Goal: Communication & Community: Ask a question

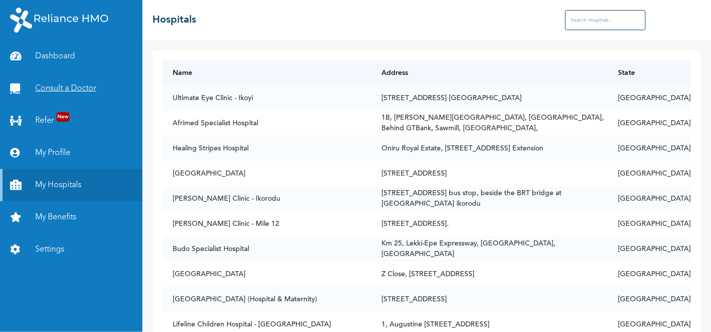
click at [69, 89] on link "Consult a Doctor" at bounding box center [71, 88] width 142 height 32
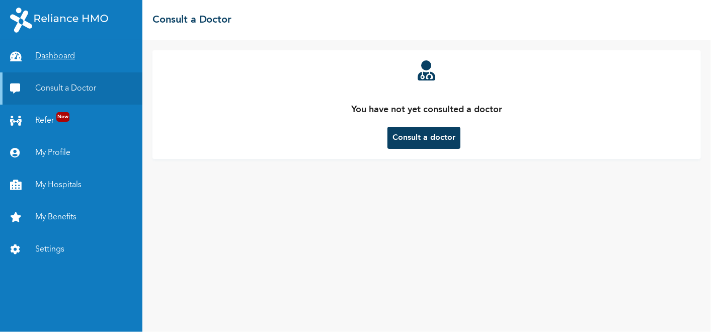
click at [60, 51] on link "Dashboard" at bounding box center [71, 56] width 142 height 32
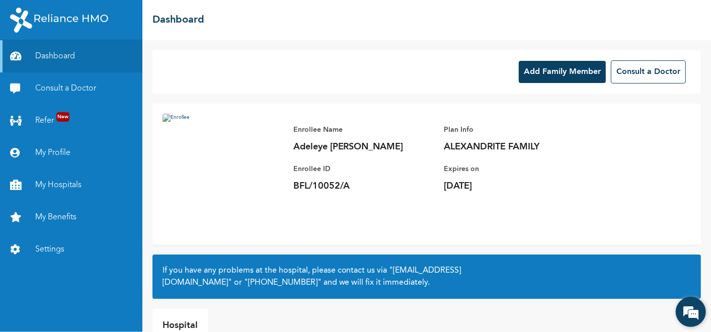
click at [694, 309] on em at bounding box center [690, 311] width 27 height 27
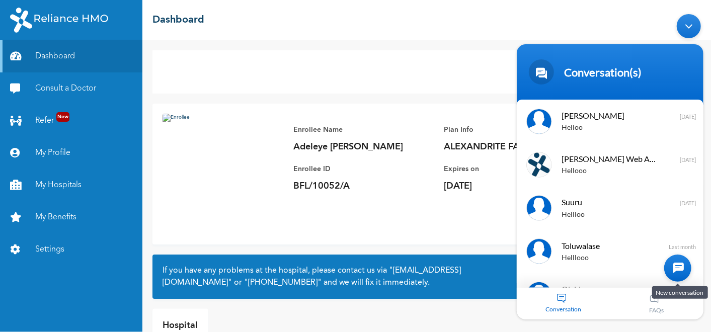
click at [675, 271] on div at bounding box center [677, 268] width 27 height 27
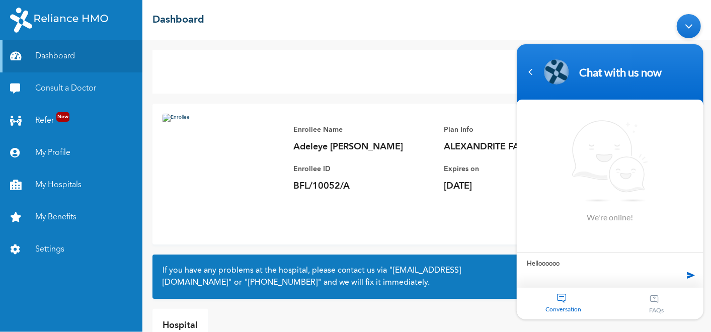
type textarea "Hellooooooo"
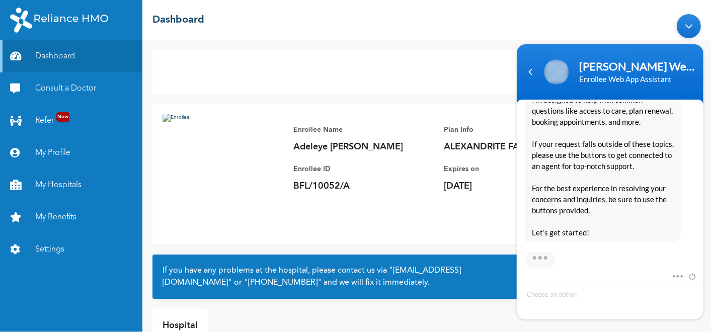
scroll to position [254, 0]
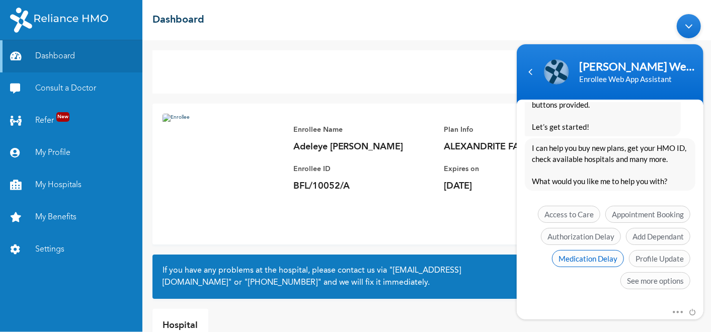
click at [580, 260] on span "Medication Delay" at bounding box center [587, 258] width 72 height 17
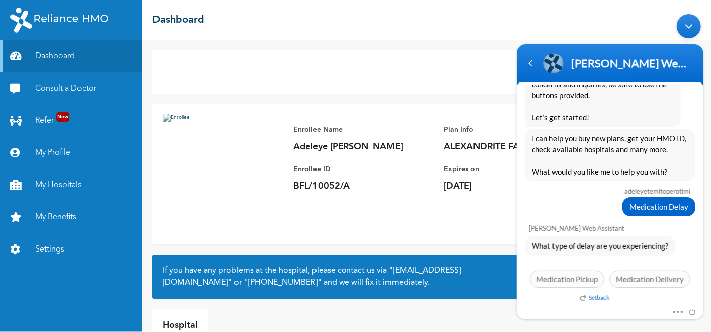
scroll to position [245, 0]
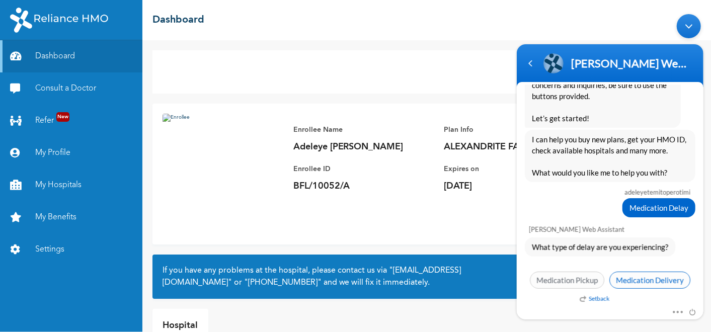
click at [641, 274] on span "Medication Delivery" at bounding box center [649, 280] width 81 height 17
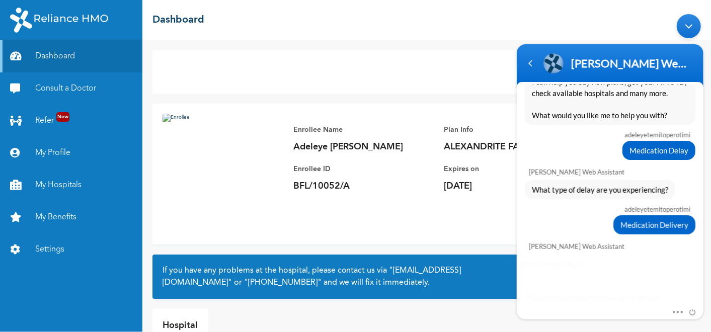
scroll to position [439, 0]
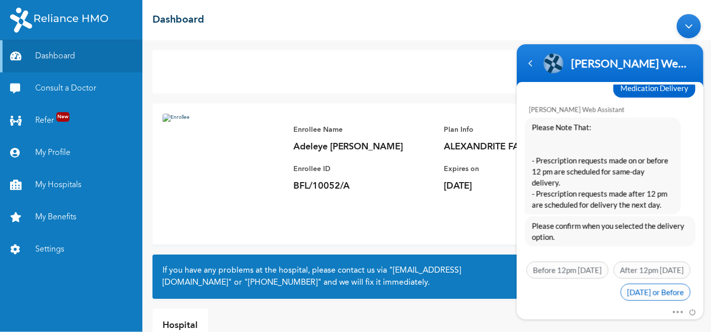
click at [633, 284] on span "[DATE] or Before" at bounding box center [655, 292] width 70 height 17
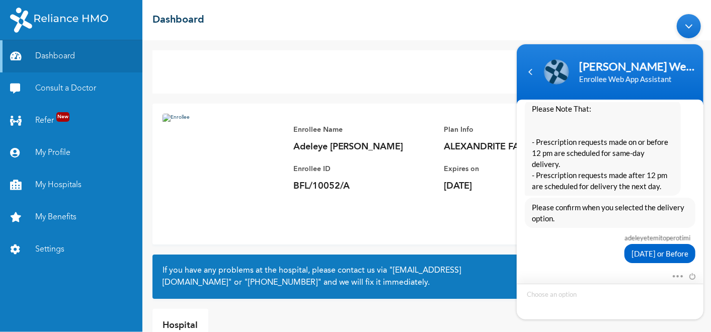
scroll to position [552, 0]
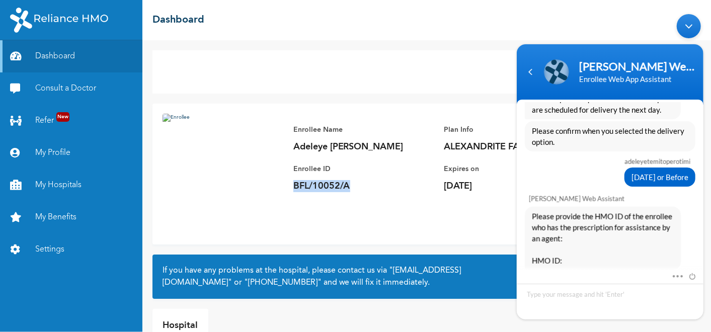
drag, startPoint x: 295, startPoint y: 186, endPoint x: 358, endPoint y: 185, distance: 62.9
click at [358, 185] on p "BFL/10052/A" at bounding box center [363, 186] width 141 height 12
click at [311, 190] on p "BFL/10052/A" at bounding box center [363, 186] width 141 height 12
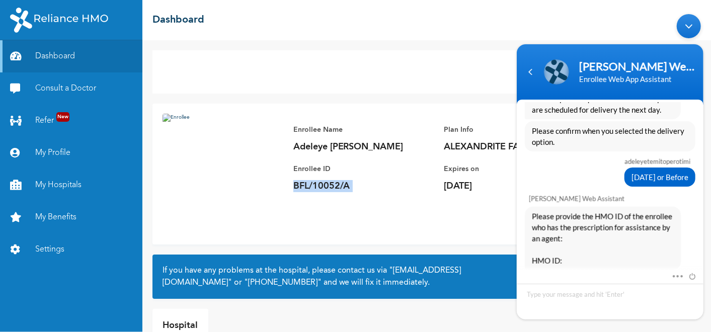
click at [311, 190] on p "BFL/10052/A" at bounding box center [363, 186] width 141 height 12
copy p "BFL/10052/A"
click at [551, 299] on textarea "Type your message and hit 'Enter'" at bounding box center [609, 302] width 187 height 36
type textarea "BFL/10052/A"
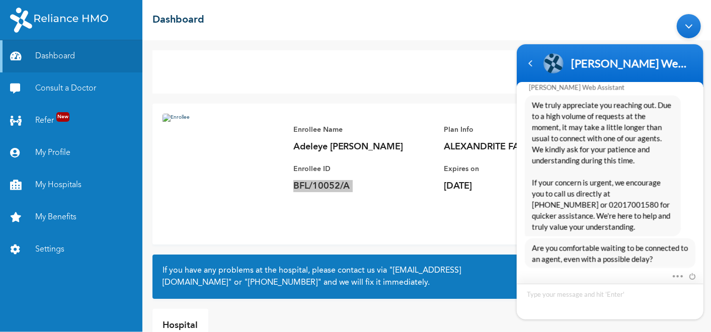
scroll to position [799, 0]
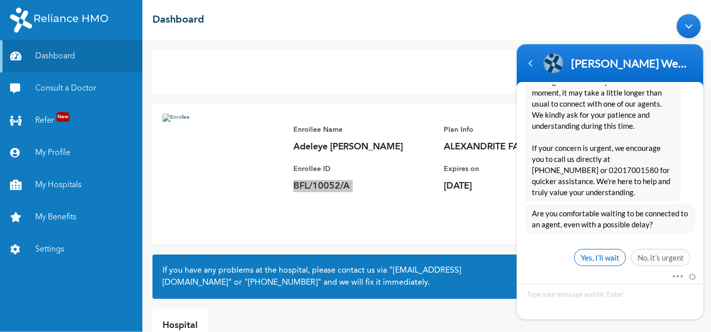
click at [602, 249] on span "Yes, I’ll wait" at bounding box center [600, 257] width 52 height 17
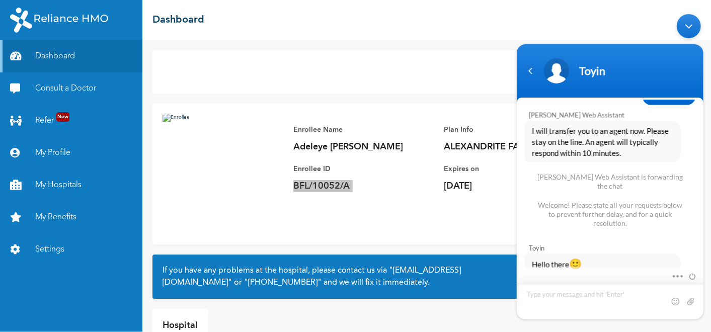
scroll to position [975, 0]
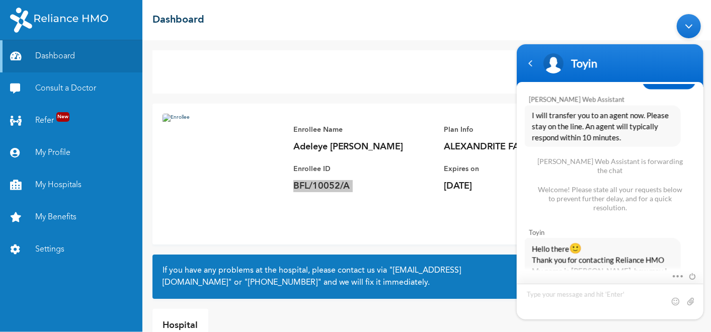
click at [564, 302] on textarea "Type your message and hit 'Enter'" at bounding box center [609, 302] width 187 height 36
type textarea "Yes i am here"
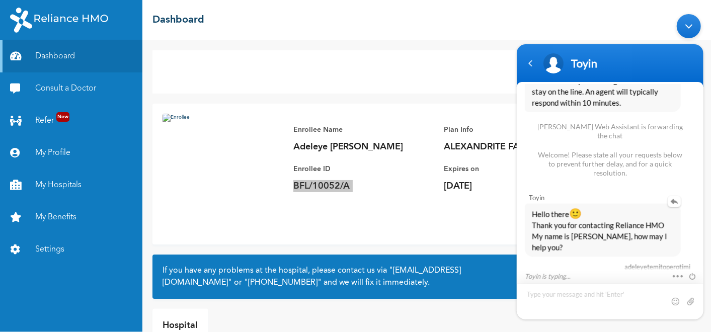
scroll to position [1056, 0]
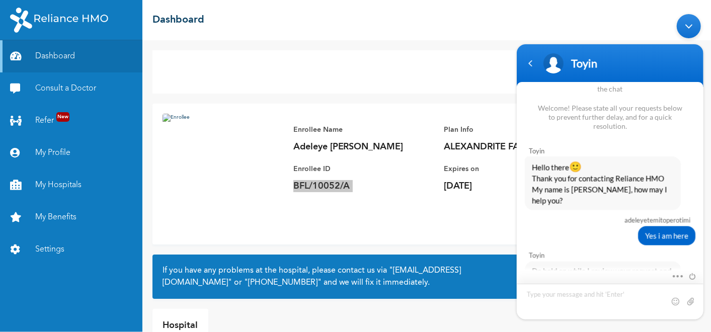
click at [564, 298] on textarea "Type your message and hit 'Enter'" at bounding box center [609, 302] width 187 height 36
type textarea "i have been waiting on my deliveriy since [DATE]"
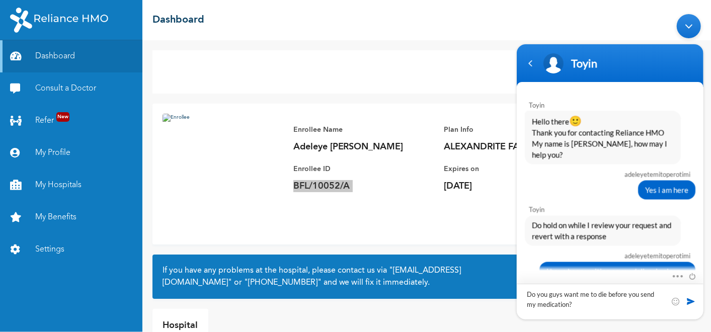
type textarea "Do you guys want me to die before you send my medication?\"
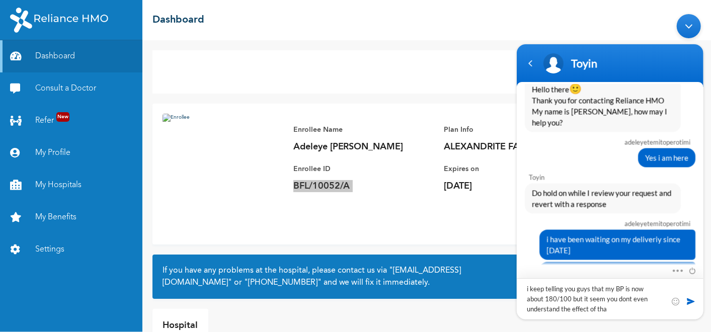
type textarea "i keep telling you guys that my BP is now about 180/100 but it seem you dont ev…"
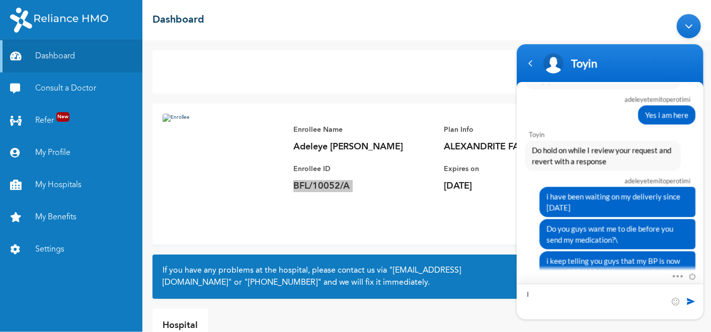
type textarea "I"
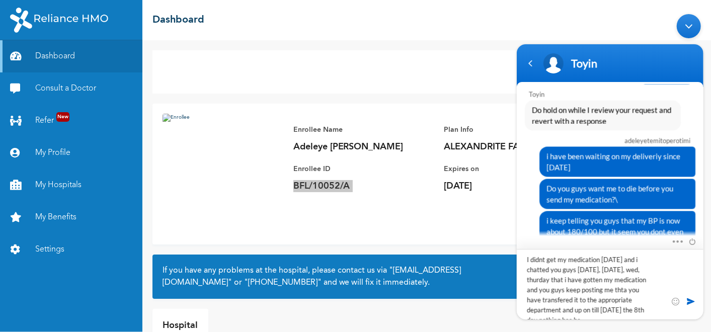
scroll to position [4, 0]
type textarea "I didnt get my medication [DATE] and i chatted you guys [DATE], [DATE], wed, th…"
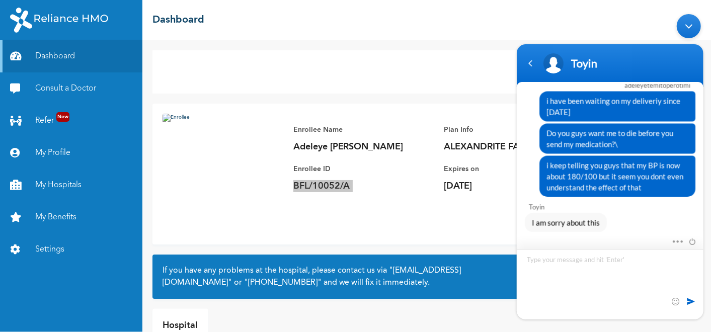
scroll to position [0, 0]
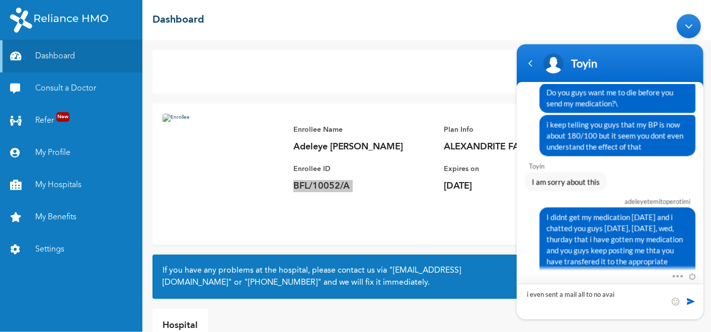
type textarea "i even sent a mail all to no avail"
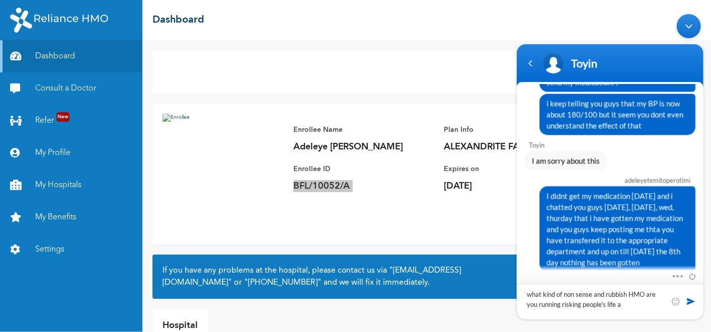
type textarea "what kind of non sense and rubbish HMO are you running risking people's life"
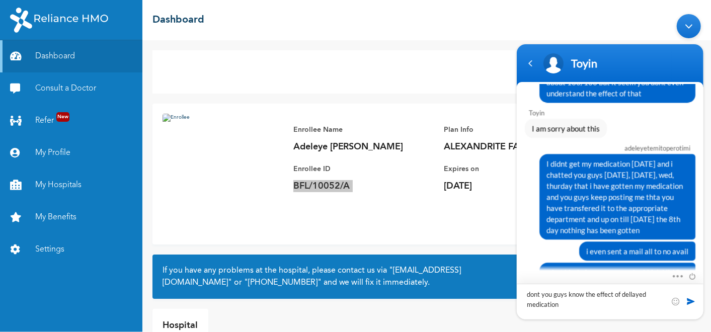
type textarea "dont you guys know the effect of dellayed medication?"
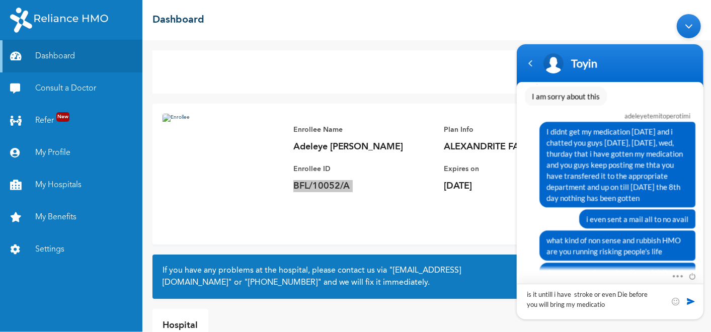
type textarea "is it untill i have stroke or even Die before you will bring my medication"
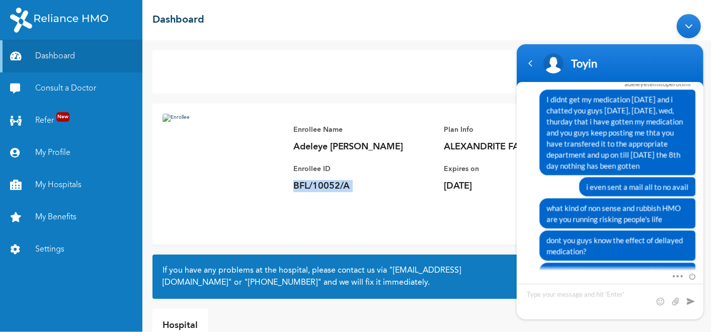
click at [397, 216] on div "Enrollee Name [PERSON_NAME] [PERSON_NAME] Enrollee ID BFL/10052/A Plan Info ALE…" at bounding box center [426, 174] width 548 height 141
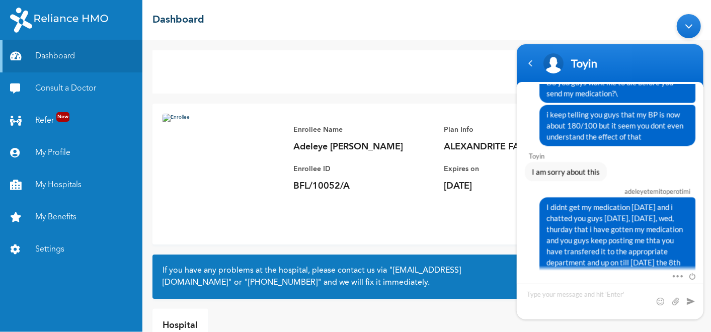
scroll to position [1317, 0]
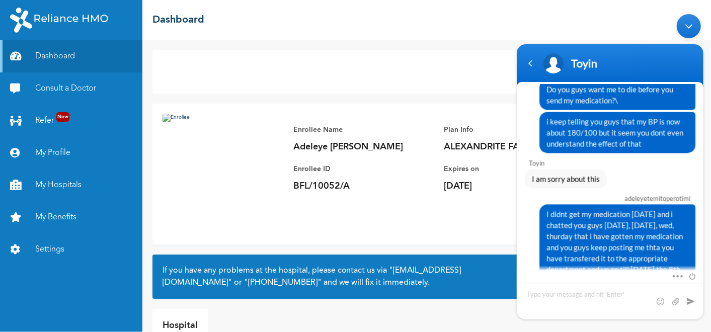
click at [479, 47] on div "Add Family Member Consult a Doctor Enrollee Name [PERSON_NAME] [PERSON_NAME] En…" at bounding box center [426, 186] width 569 height 292
click at [478, 47] on div "Add Family Member Consult a Doctor Enrollee Name [PERSON_NAME] [PERSON_NAME] En…" at bounding box center [426, 186] width 569 height 292
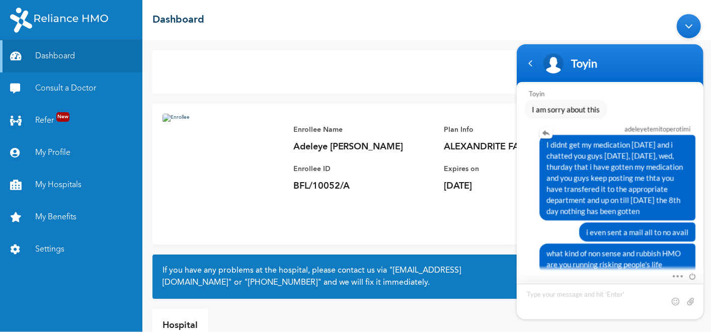
scroll to position [1431, 0]
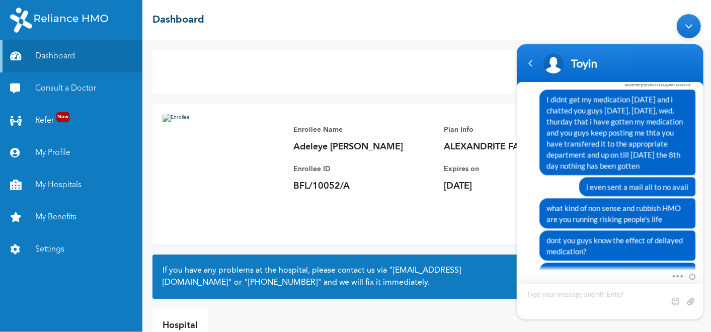
click at [554, 300] on textarea "Type your message and hit 'Enter'" at bounding box center [609, 302] width 187 height 36
type textarea "Are you there"
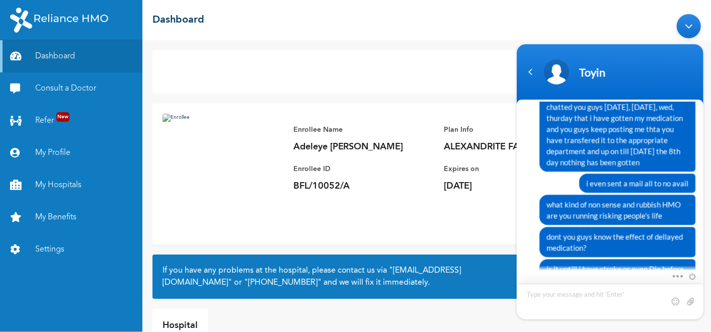
scroll to position [1541, 0]
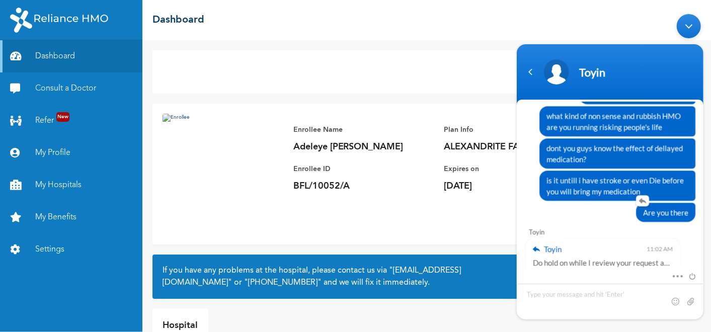
click at [544, 203] on div "Are you there" at bounding box center [609, 212] width 171 height 19
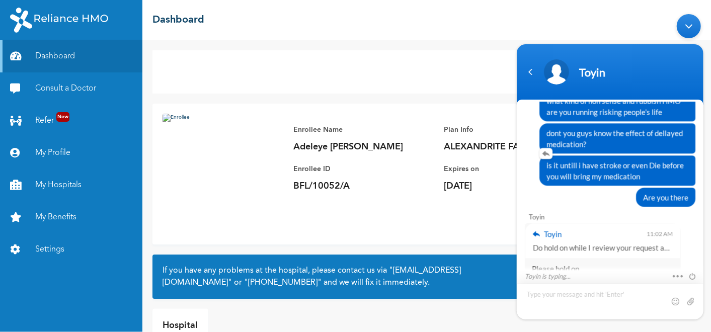
scroll to position [1605, 0]
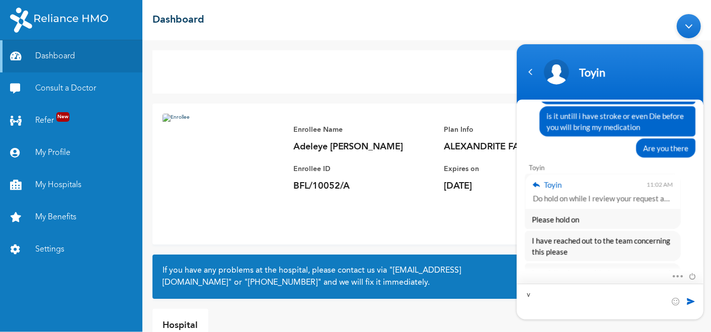
click at [556, 298] on textarea "v" at bounding box center [609, 302] width 187 height 36
type textarea "v"
type textarea "A"
click at [530, 71] on div "Navigation go back" at bounding box center [529, 71] width 15 height 15
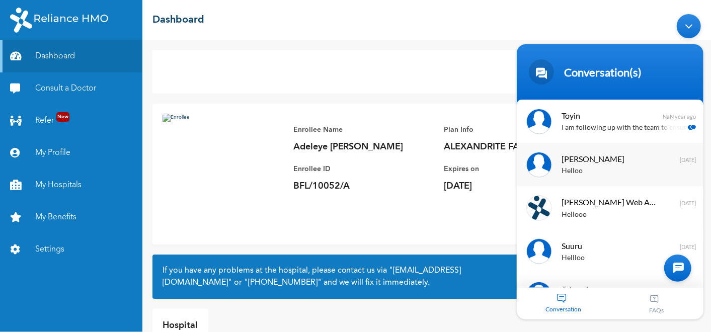
click at [593, 168] on div "Helloo" at bounding box center [624, 172] width 127 height 12
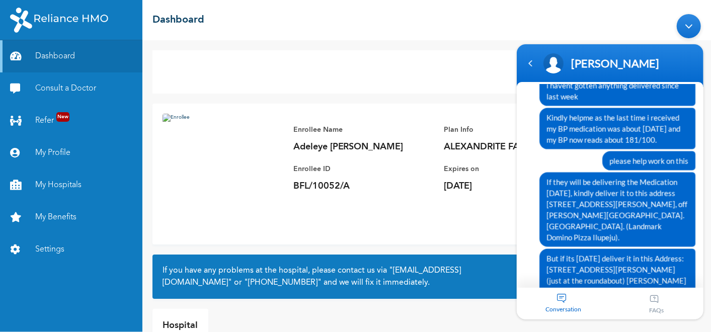
scroll to position [3088, 0]
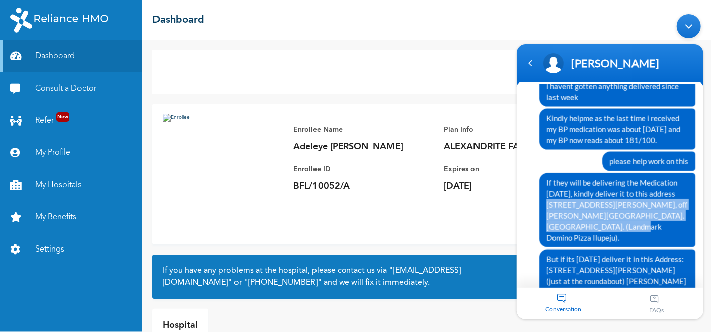
drag, startPoint x: 666, startPoint y: 164, endPoint x: 677, endPoint y: 195, distance: 33.6
click at [677, 195] on span "If they will be delivering the Medication [DATE], kindly deliver it to this add…" at bounding box center [617, 210] width 142 height 66
copy span "5a, [PERSON_NAME][GEOGRAPHIC_DATA], off [PERSON_NAME][GEOGRAPHIC_DATA]. [GEOGRA…"
click at [525, 60] on div "Navigation go back" at bounding box center [529, 63] width 15 height 15
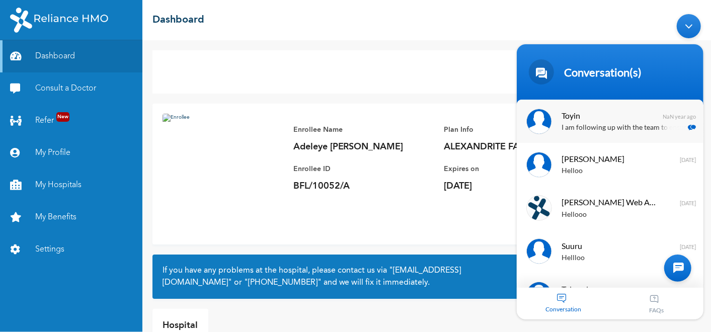
click at [593, 128] on p "I am following up with the team to ensure it is delivered" at bounding box center [624, 128] width 127 height 12
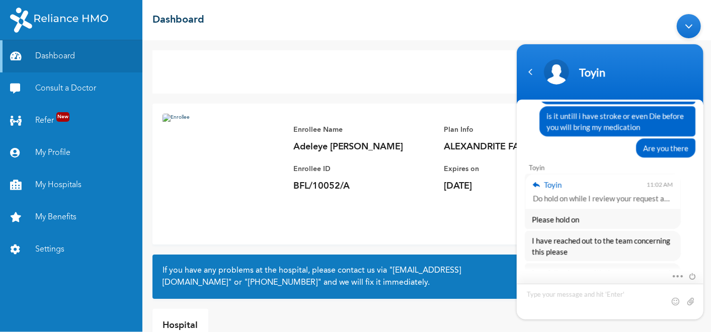
scroll to position [1605, 0]
click at [511, 9] on textarea "Type your message and hit 'Enter'" at bounding box center [511, 9] width 0 height 0
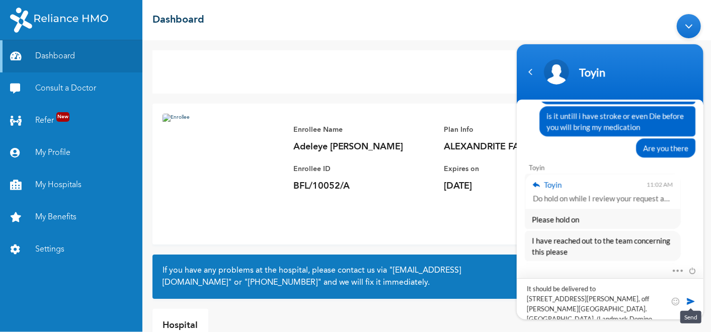
type textarea "It should be delivered to [STREET_ADDRESS][PERSON_NAME], off [PERSON_NAME][GEOG…"
click at [689, 300] on span at bounding box center [690, 301] width 10 height 10
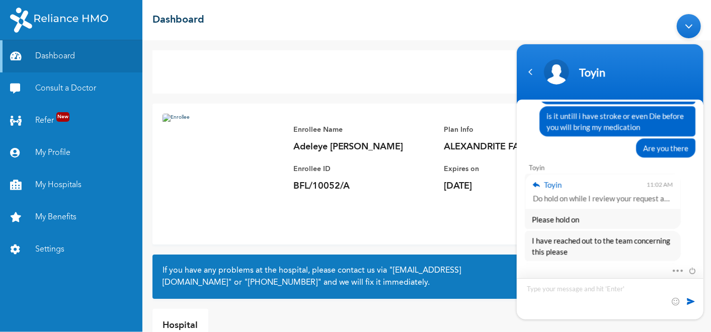
scroll to position [1663, 0]
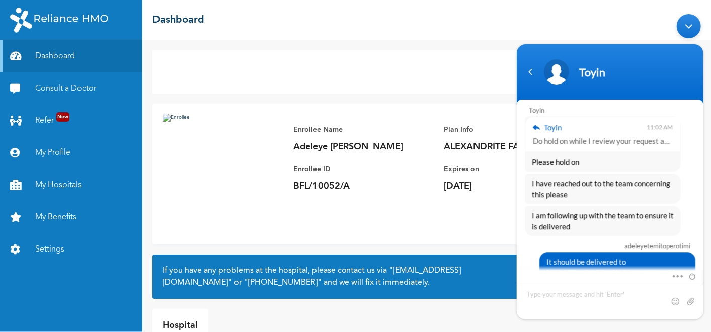
click at [226, 54] on div "Add Family Member Consult a Doctor" at bounding box center [426, 71] width 548 height 43
click at [420, 35] on div "☰ Dashboard" at bounding box center [426, 20] width 569 height 40
click at [537, 70] on div "Navigation go back" at bounding box center [529, 71] width 15 height 15
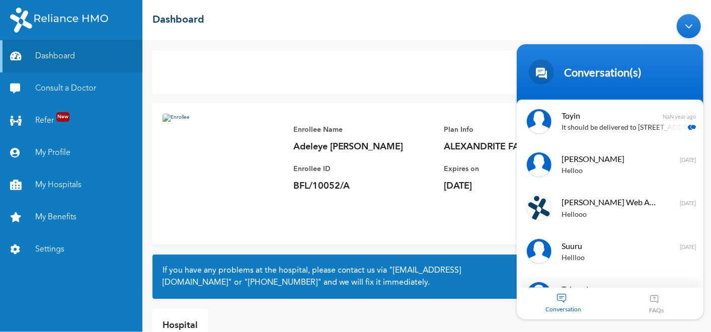
click at [686, 17] on div "Minimize live chat window" at bounding box center [688, 26] width 24 height 24
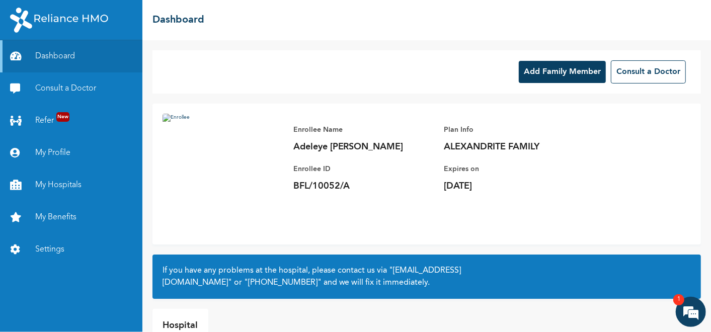
scroll to position [1698, 0]
click at [693, 309] on em at bounding box center [690, 311] width 27 height 27
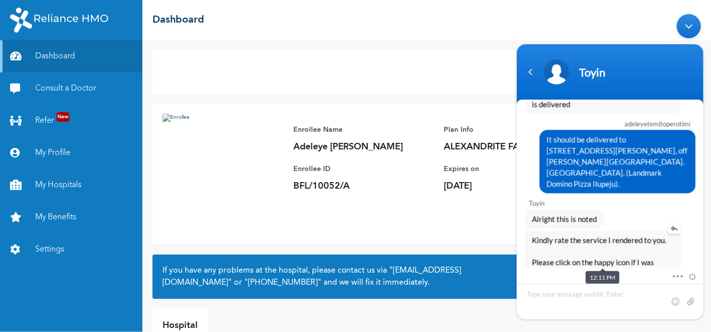
scroll to position [1935, 0]
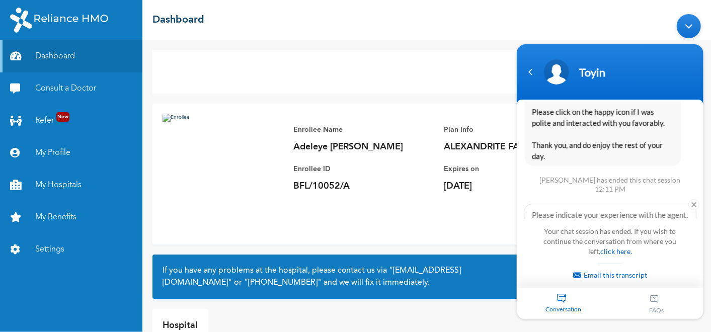
click at [639, 222] on span "😄" at bounding box center [638, 232] width 20 height 20
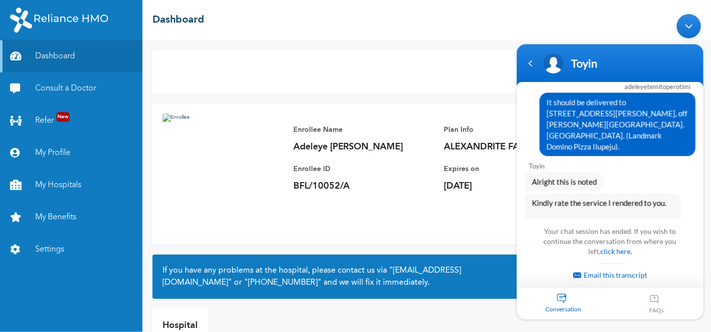
scroll to position [1807, 0]
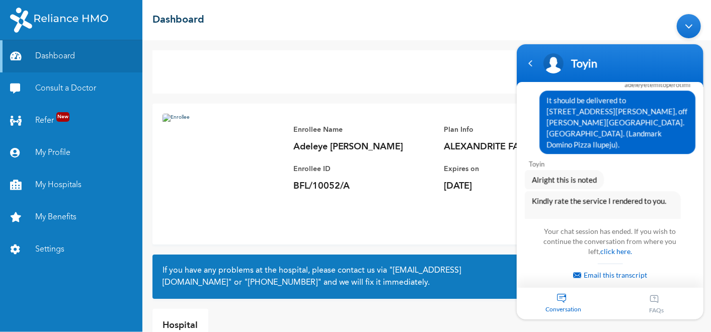
click at [689, 29] on div "Minimize live chat window" at bounding box center [688, 26] width 24 height 24
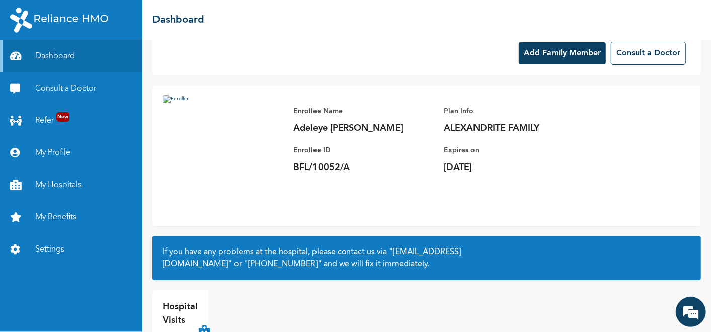
scroll to position [19, 0]
click at [691, 320] on em at bounding box center [690, 311] width 27 height 27
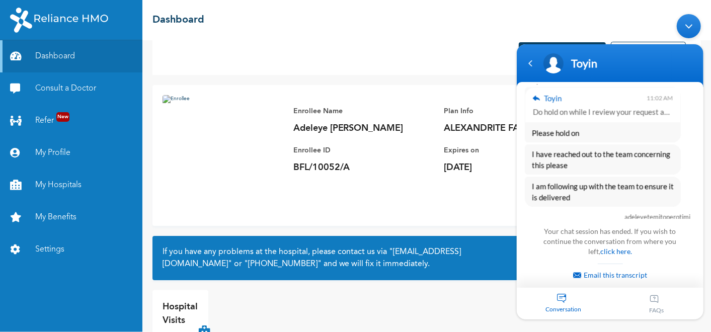
scroll to position [1722, 0]
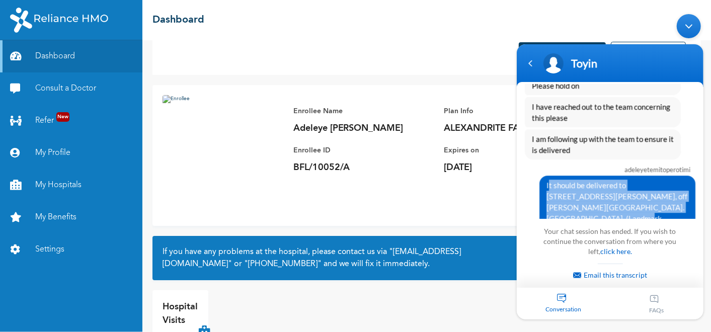
drag, startPoint x: 544, startPoint y: 159, endPoint x: 679, endPoint y: 181, distance: 136.6
click at [679, 181] on span "It should be delivered to [STREET_ADDRESS][PERSON_NAME], off [PERSON_NAME][GEOG…" at bounding box center [617, 207] width 142 height 55
copy span "It should be delivered to [STREET_ADDRESS][PERSON_NAME], off [PERSON_NAME][GEOG…"
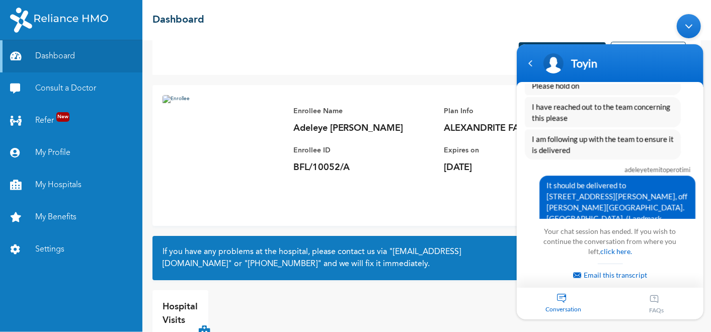
click at [693, 23] on div "Minimize live chat window" at bounding box center [688, 26] width 24 height 24
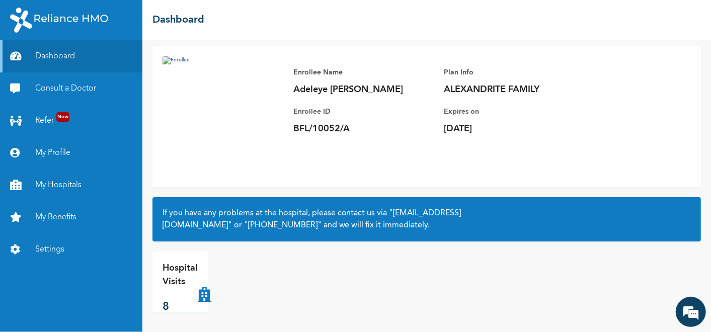
scroll to position [0, 0]
